Goal: Communication & Community: Answer question/provide support

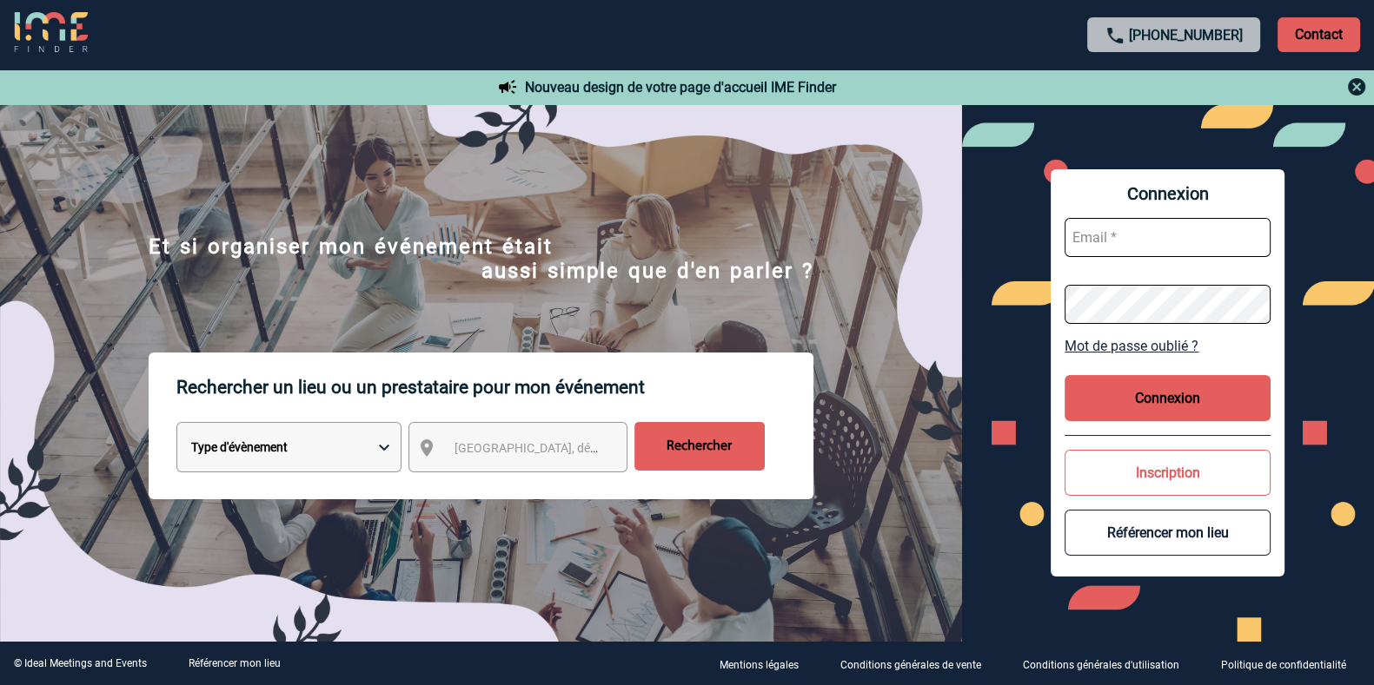
click at [1104, 228] on input "text" at bounding box center [1167, 237] width 206 height 39
type input "[PERSON_NAME][EMAIL_ADDRESS][DOMAIN_NAME]"
click at [1169, 390] on button "Connexion" at bounding box center [1167, 398] width 206 height 46
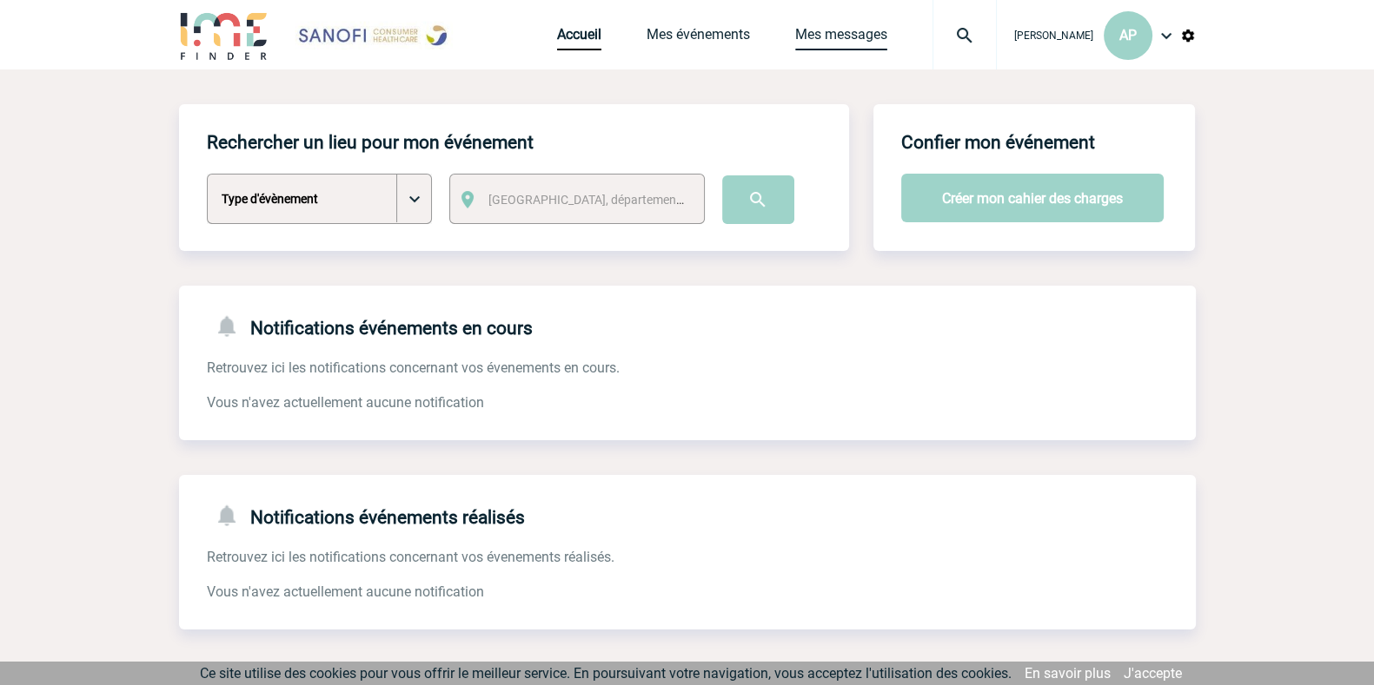
click at [795, 28] on link "Mes messages" at bounding box center [841, 38] width 92 height 24
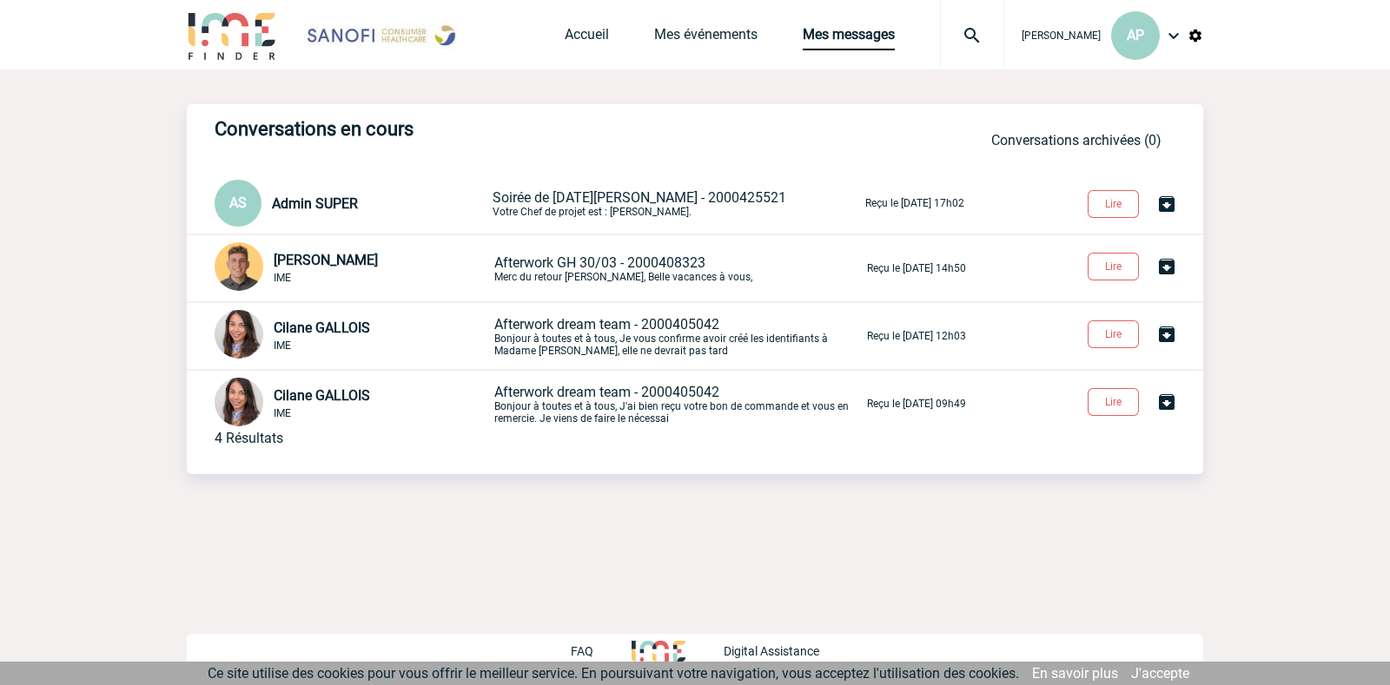
click at [940, 202] on p "Reçu le 15 Septembre 2025 à 17h02" at bounding box center [914, 203] width 99 height 12
